Goal: Task Accomplishment & Management: Use online tool/utility

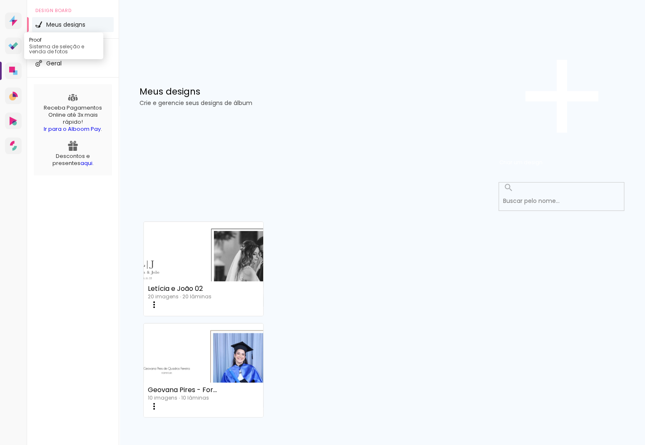
click at [10, 50] on icon at bounding box center [13, 46] width 10 height 8
